Goal: Information Seeking & Learning: Learn about a topic

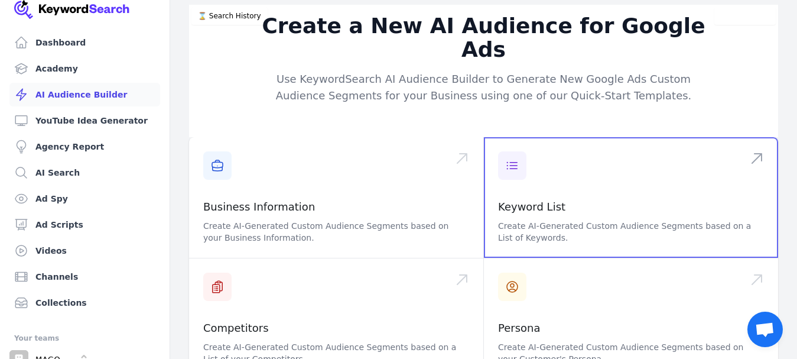
click at [533, 185] on span at bounding box center [631, 197] width 294 height 121
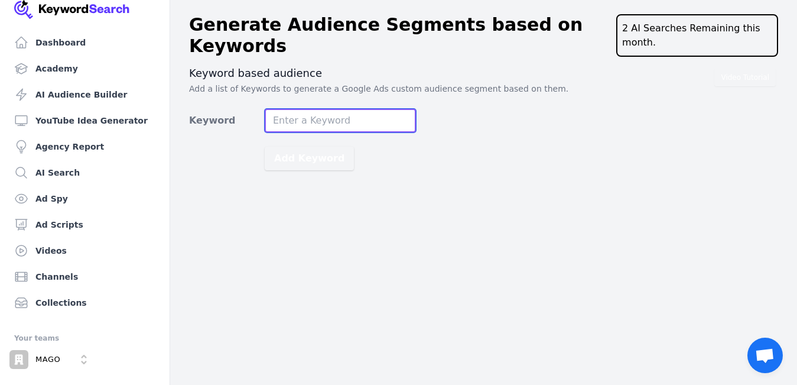
click at [332, 121] on input "Keyword" at bounding box center [340, 121] width 151 height 24
click at [351, 118] on input "Keyword" at bounding box center [340, 121] width 151 height 24
click at [368, 122] on input "Keyword" at bounding box center [340, 121] width 151 height 24
type input "DELIVERANCE FROM"
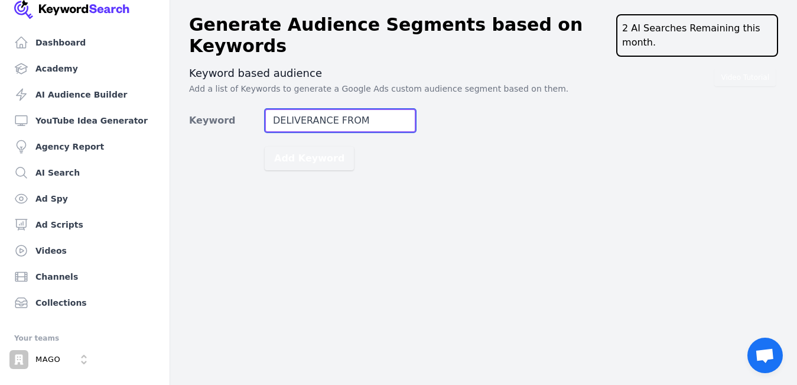
click at [265, 147] on button "Add Keyword" at bounding box center [309, 159] width 89 height 24
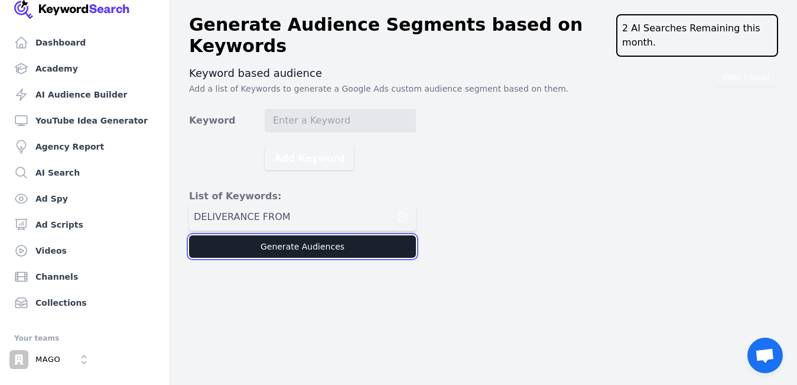
click at [323, 242] on button "Generate Audiences" at bounding box center [302, 246] width 227 height 22
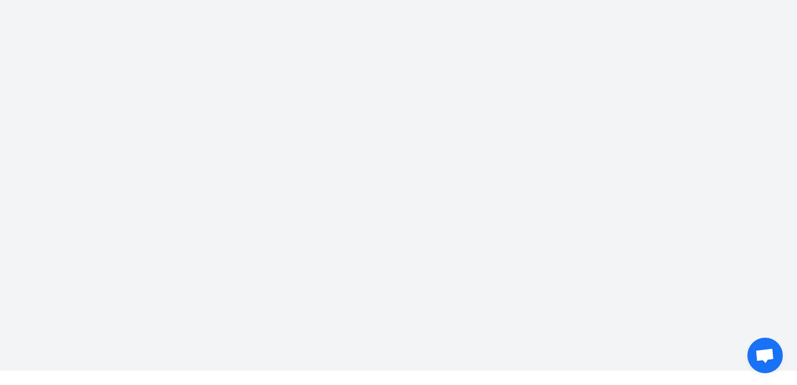
scroll to position [1, 0]
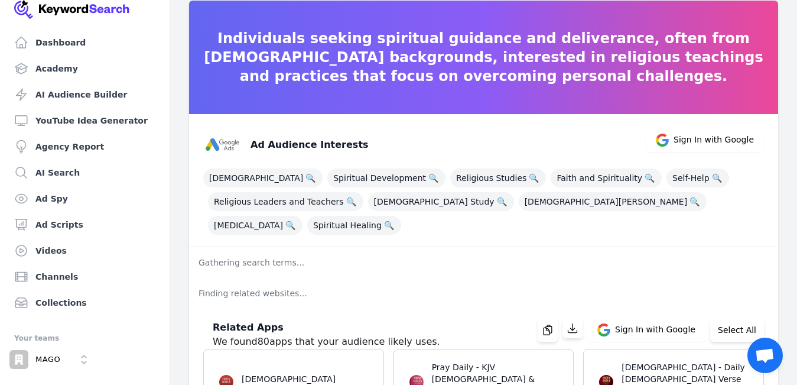
scroll to position [89, 0]
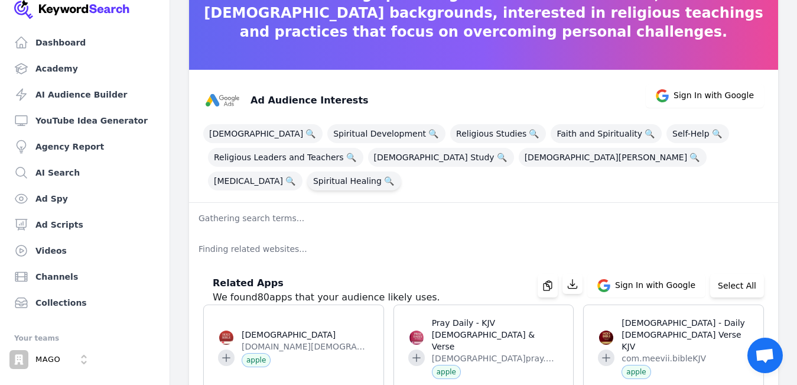
click at [401, 171] on span "Spiritual Healing 🔍" at bounding box center [354, 180] width 94 height 19
click at [397, 173] on span "🔍" at bounding box center [389, 181] width 15 height 17
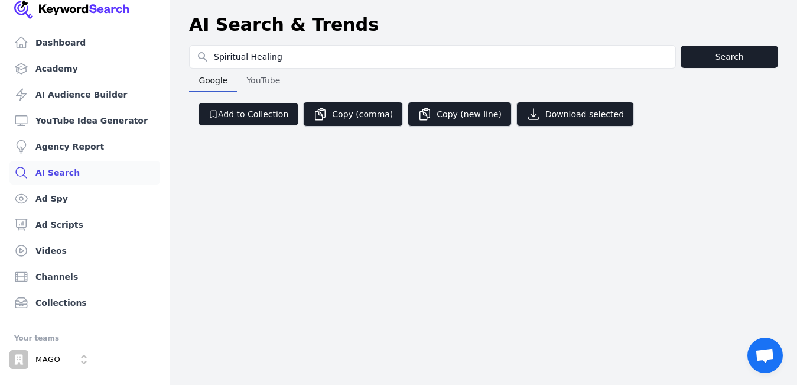
select select "50"
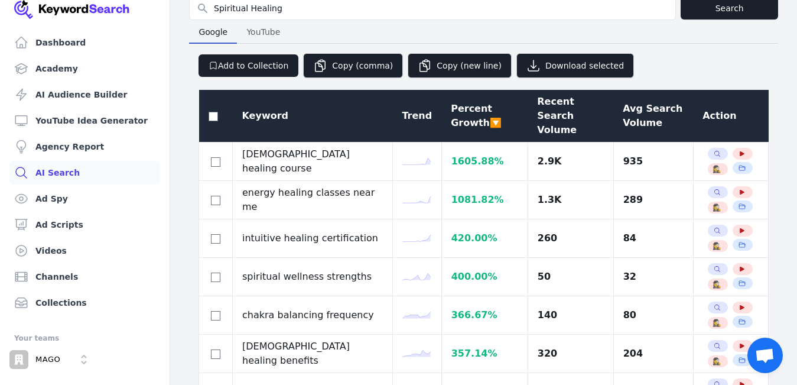
scroll to position [47, 0]
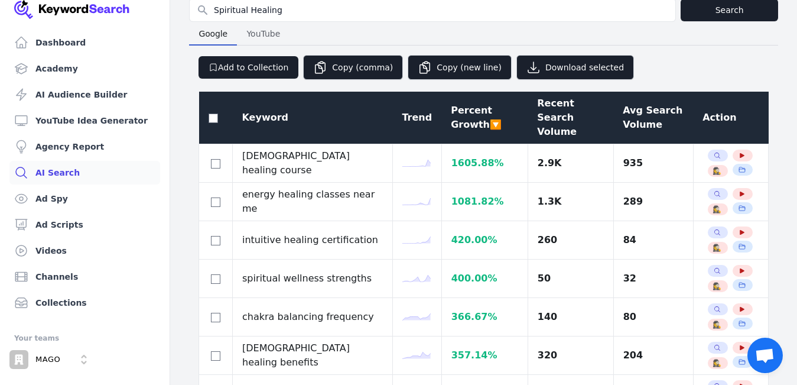
drag, startPoint x: 284, startPoint y: 9, endPoint x: 195, endPoint y: 12, distance: 89.3
click at [195, 12] on input "Spiritual Healing" at bounding box center [433, 10] width 486 height 22
type input "DELIVERANCE MINISTRY"
click at [715, 9] on button "Search" at bounding box center [730, 10] width 98 height 22
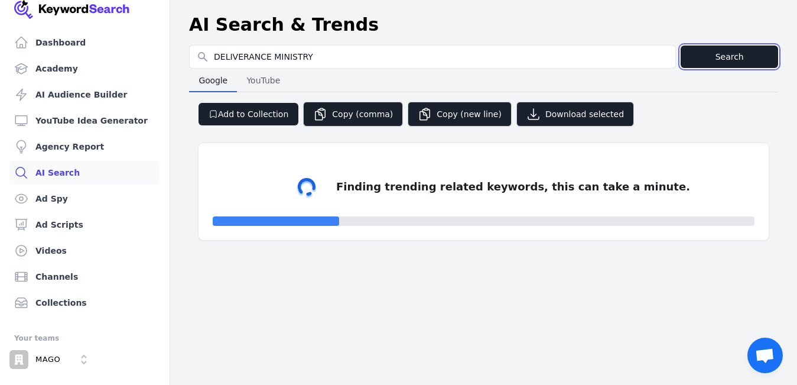
select select "50"
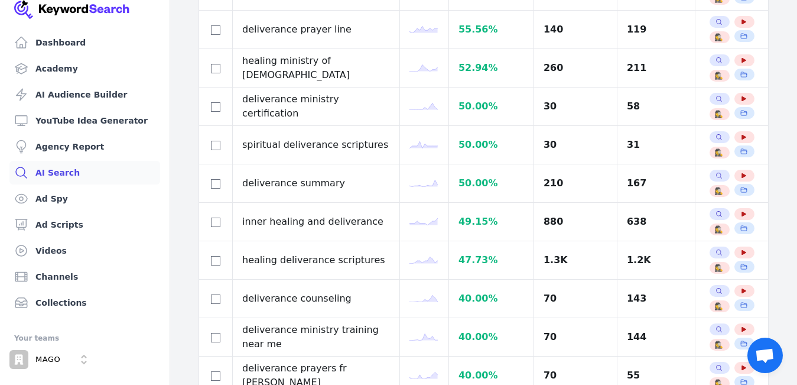
scroll to position [1113, 0]
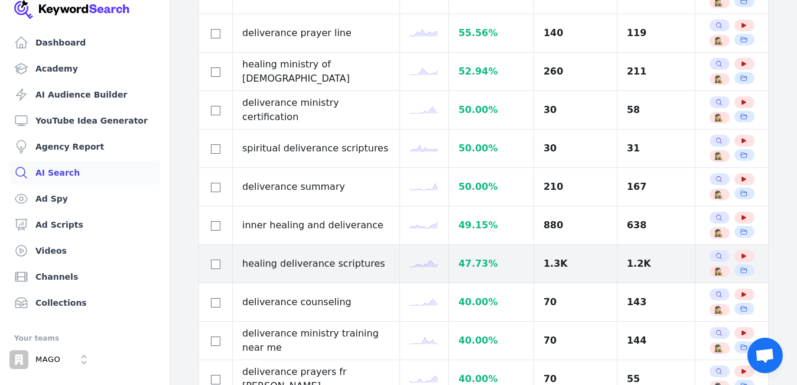
click at [296, 245] on td "healing deliverance scriptures" at bounding box center [316, 264] width 167 height 38
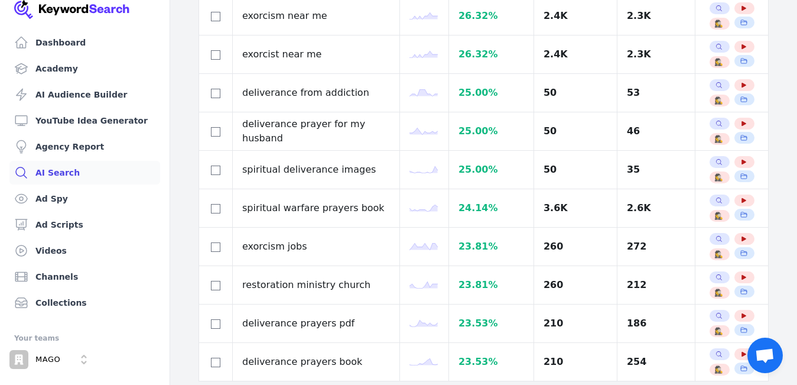
scroll to position [1748, 0]
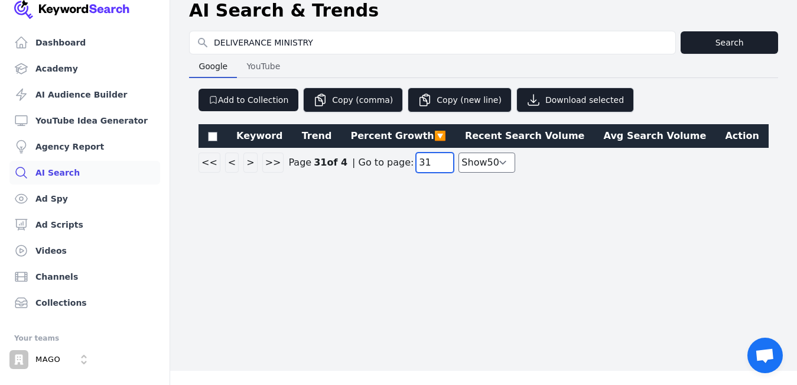
scroll to position [1, 0]
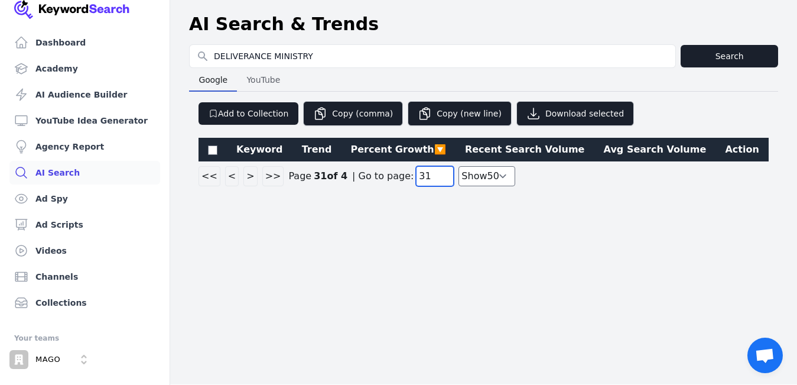
type input "3"
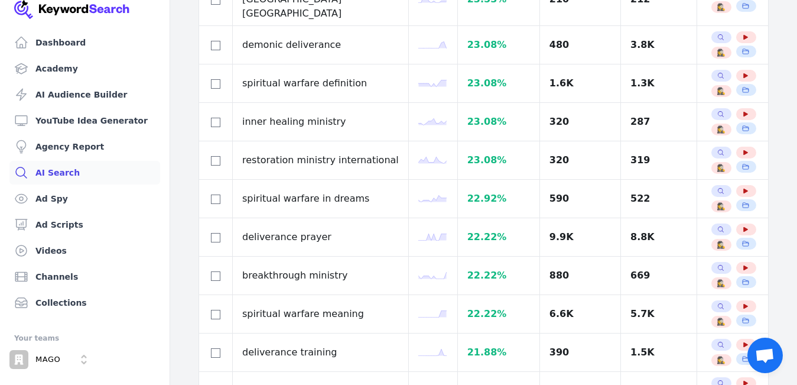
scroll to position [225, 0]
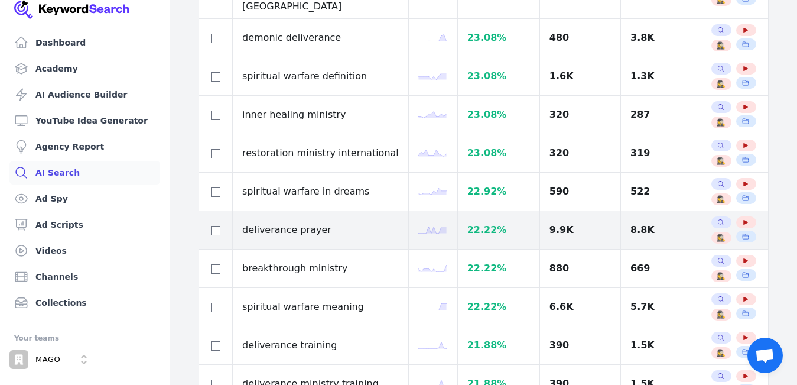
type input "2"
click at [299, 211] on td "deliverance prayer" at bounding box center [321, 230] width 176 height 38
click at [323, 211] on td "deliverance prayer" at bounding box center [321, 230] width 176 height 38
drag, startPoint x: 323, startPoint y: 201, endPoint x: 241, endPoint y: 200, distance: 82.2
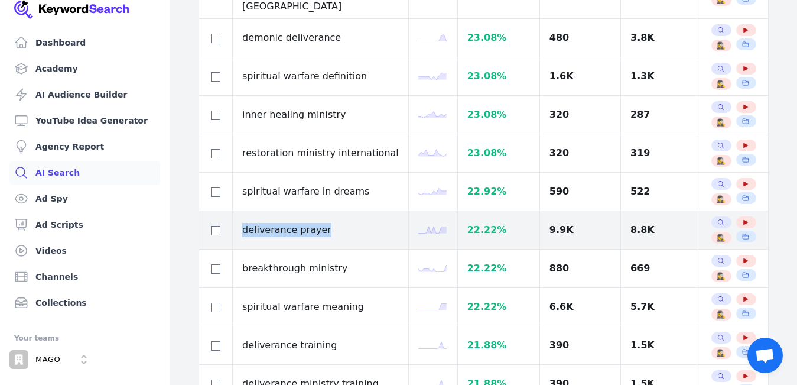
click at [241, 211] on td "deliverance prayer" at bounding box center [321, 230] width 176 height 38
copy td "deliverance prayer"
